Goal: Information Seeking & Learning: Learn about a topic

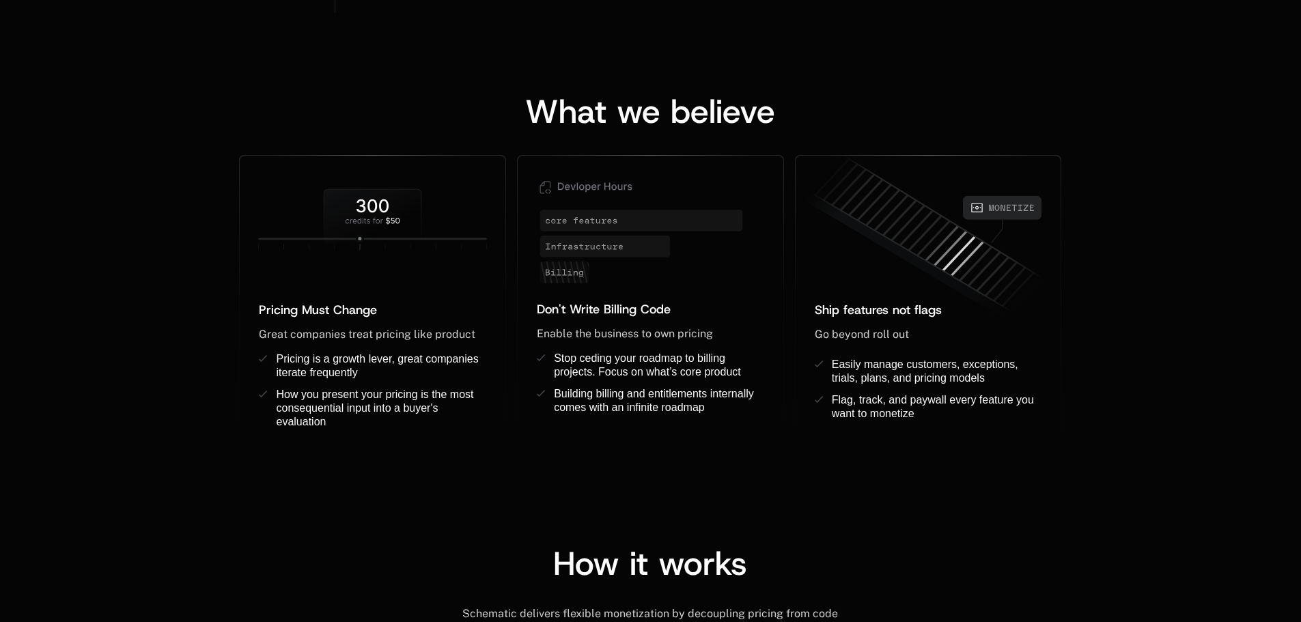
scroll to position [1024, 0]
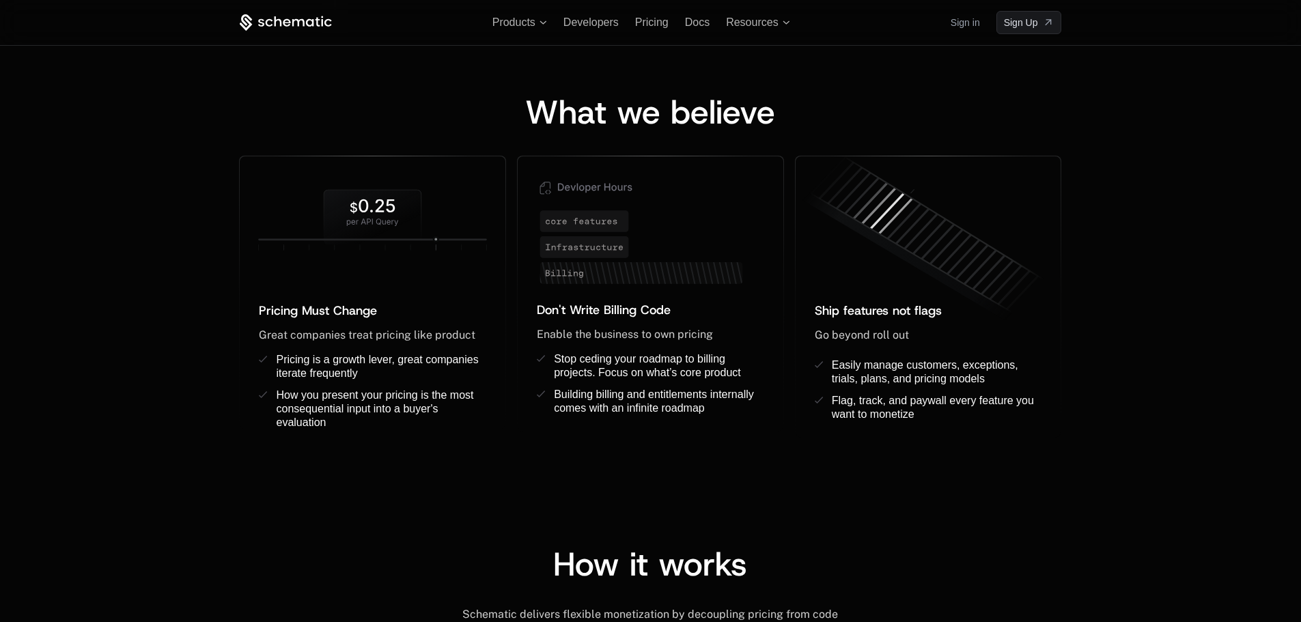
click at [526, 90] on span "What we believe" at bounding box center [650, 112] width 250 height 44
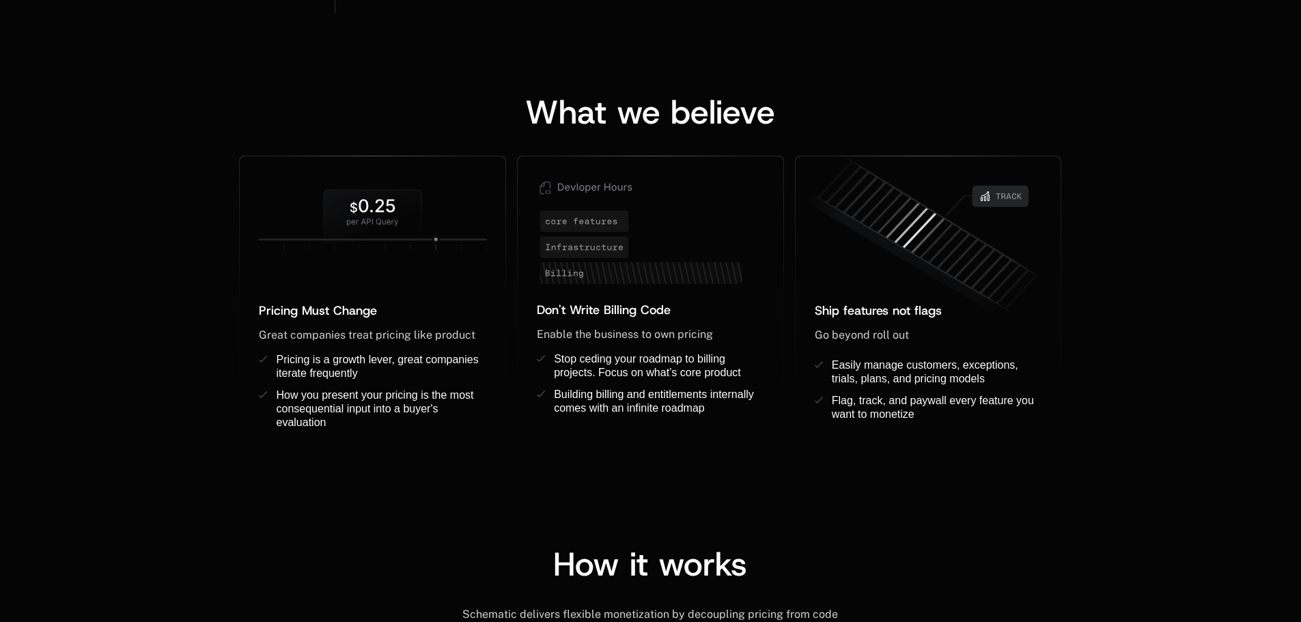
scroll to position [0, 0]
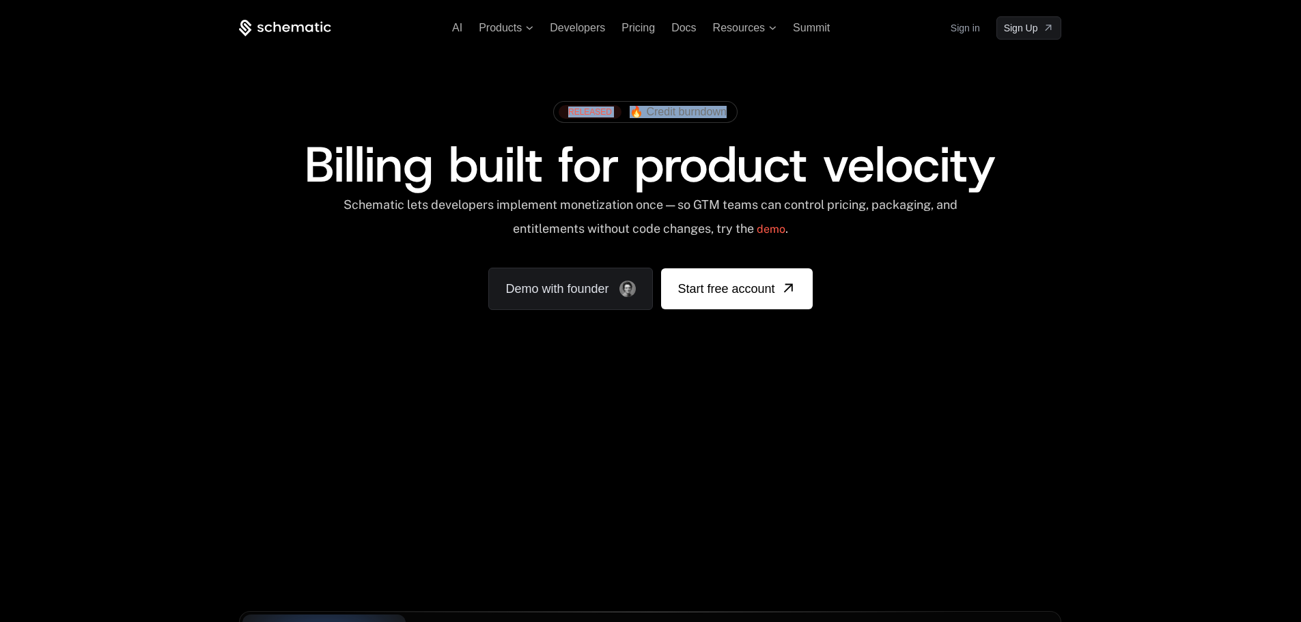
drag, startPoint x: 593, startPoint y: 104, endPoint x: 754, endPoint y: 108, distance: 160.5
click at [752, 109] on div "RELEASED 🔥 Credit burndown Billing built for product velocity Schematic lets de…" at bounding box center [650, 202] width 888 height 325
copy link "RELEASED 🔥 Credit burndown"
click at [546, 129] on div "RELEASED 🔥 Credit burndown" at bounding box center [650, 112] width 208 height 36
drag, startPoint x: 708, startPoint y: 120, endPoint x: 761, endPoint y: 126, distance: 52.9
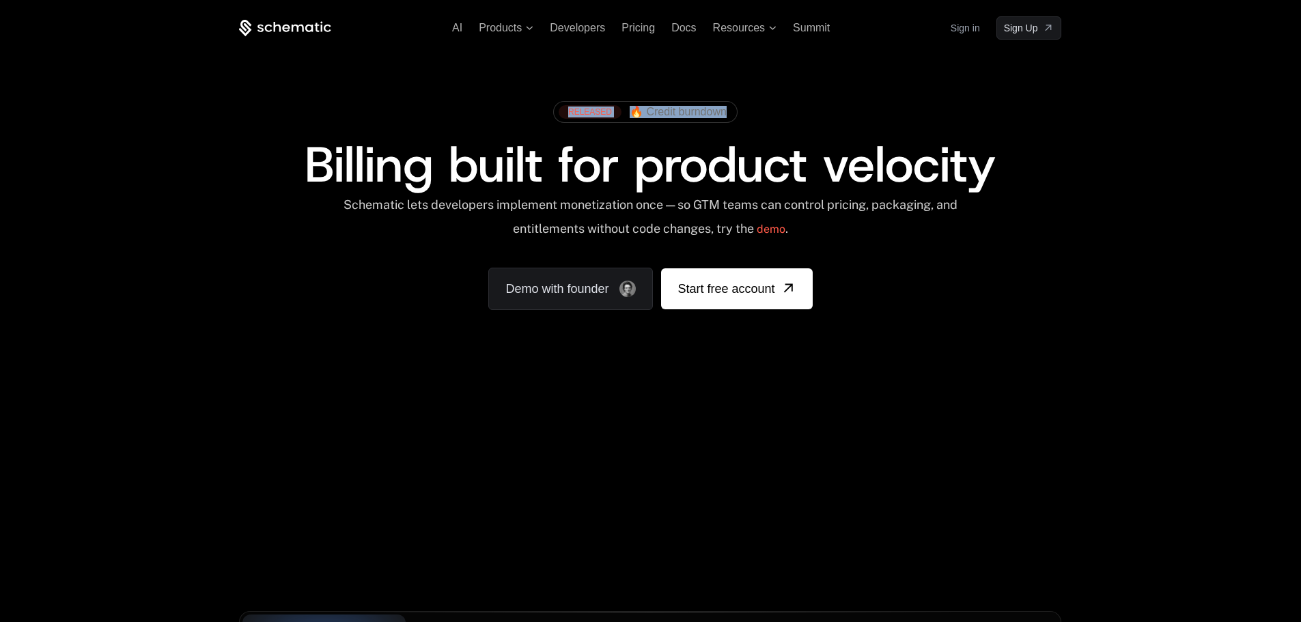
click at [761, 126] on div "RELEASED 🔥 Credit burndown" at bounding box center [650, 117] width 822 height 46
copy link "RELEASED 🔥 Credit burndown"
